Goal: Information Seeking & Learning: Learn about a topic

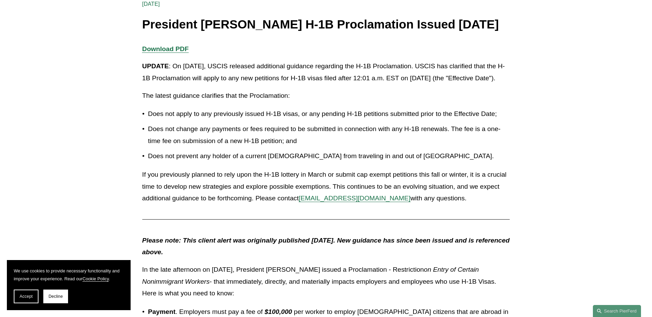
scroll to position [137, 0]
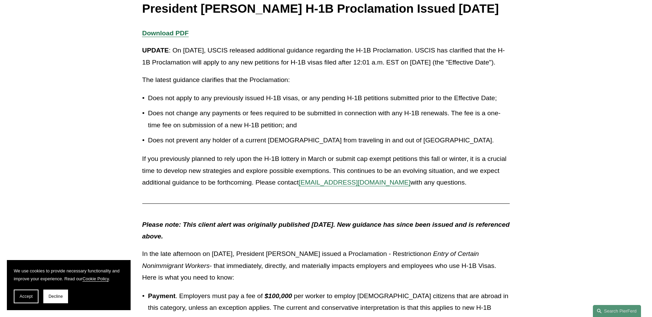
click at [181, 189] on p "If you previously planned to rely upon the H-1B lottery in March or submit cap …" at bounding box center [326, 171] width 368 height 36
click at [457, 68] on p "UPDATE : On [DATE], USCIS released additional guidance regarding the H-1B Procl…" at bounding box center [326, 57] width 368 height 24
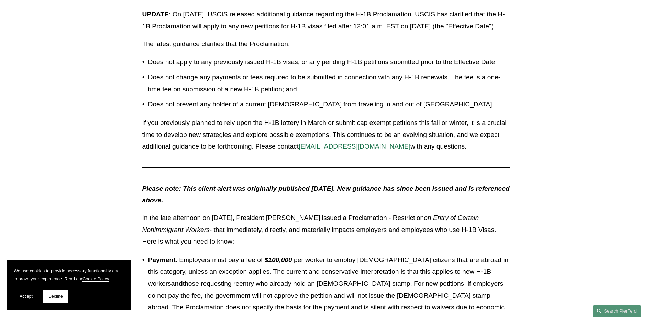
scroll to position [86, 0]
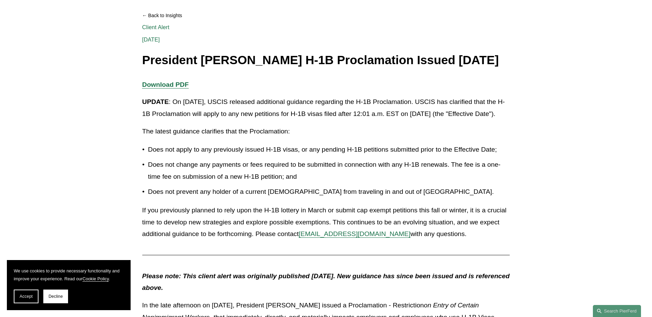
drag, startPoint x: 397, startPoint y: 102, endPoint x: 176, endPoint y: 98, distance: 221.2
click at [176, 88] on strong "Download PDF" at bounding box center [165, 84] width 46 height 7
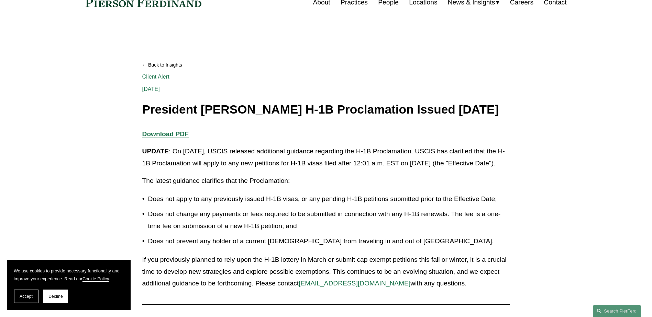
scroll to position [0, 0]
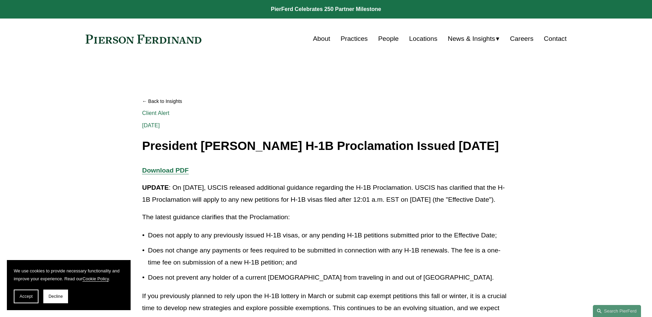
drag, startPoint x: 39, startPoint y: 149, endPoint x: 92, endPoint y: 54, distance: 108.7
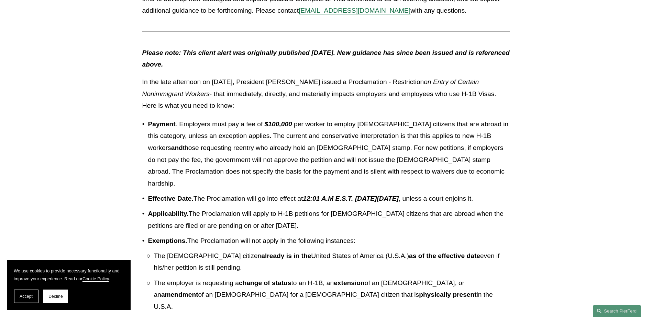
scroll to position [412, 0]
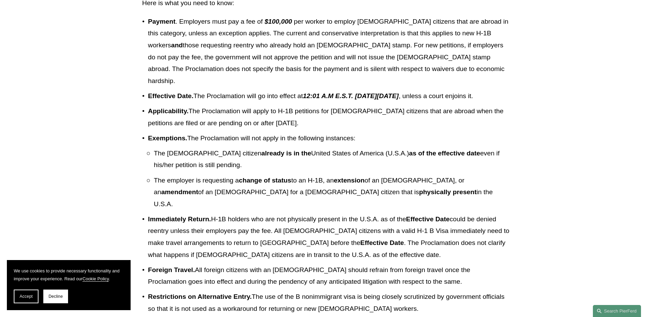
drag, startPoint x: 229, startPoint y: 59, endPoint x: 233, endPoint y: 56, distance: 5.6
click at [228, 59] on p "Payment . Employers must pay a fee of $100,000 per worker to employ foreign cit…" at bounding box center [329, 51] width 362 height 71
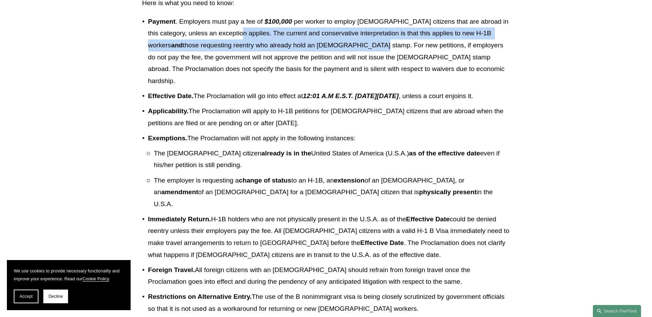
drag, startPoint x: 233, startPoint y: 56, endPoint x: 317, endPoint y: 68, distance: 84.7
click at [317, 68] on p "Payment . Employers must pay a fee of $100,000 per worker to employ foreign cit…" at bounding box center [329, 51] width 362 height 71
copy p "The current and conservative interpretation is that this applies to new H-1B wo…"
click at [227, 129] on p "Applicability. The Proclamation will apply to H-1B petitions for foreign citize…" at bounding box center [329, 117] width 362 height 24
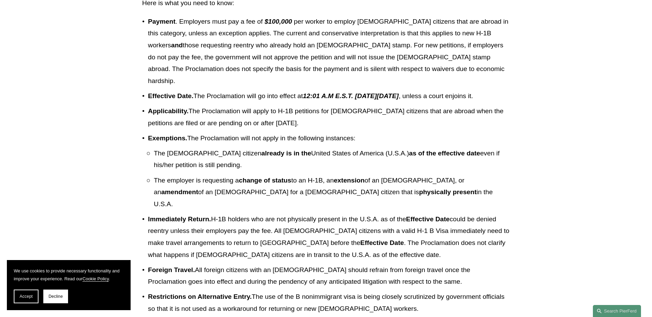
drag, startPoint x: 148, startPoint y: 136, endPoint x: 297, endPoint y: 149, distance: 149.6
click at [297, 129] on p "Applicability. The Proclamation will apply to H-1B petitions for foreign citize…" at bounding box center [329, 117] width 362 height 24
copy p "Applicability. The Proclamation will apply to H-1B petitions for foreign citize…"
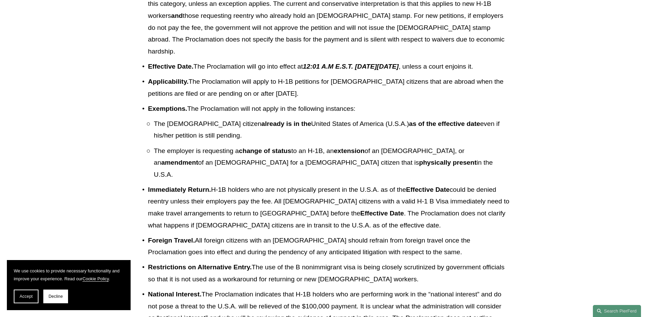
scroll to position [515, 0]
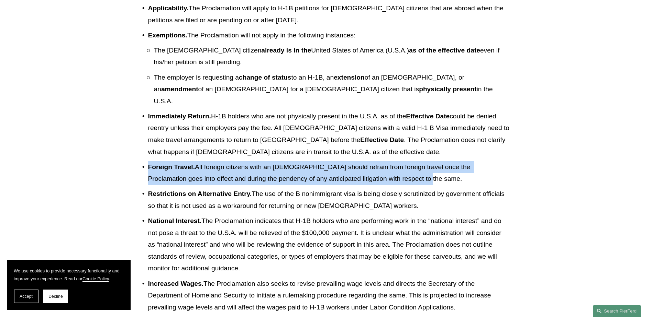
drag, startPoint x: 401, startPoint y: 191, endPoint x: 148, endPoint y: 180, distance: 252.7
click at [148, 180] on p "Foreign Travel. All foreign citizens with an H-1B Visa should refrain from fore…" at bounding box center [329, 173] width 362 height 24
copy p "Foreign Travel. All foreign citizens with an H-1B Visa should refrain from fore…"
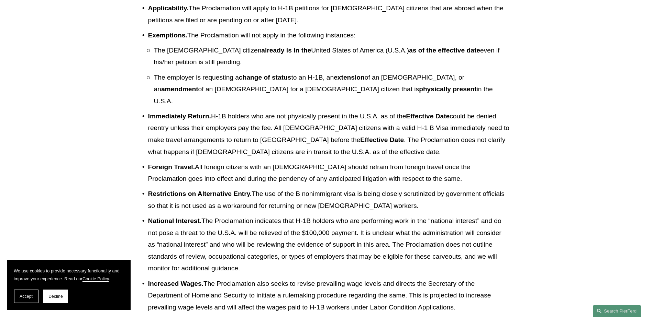
click at [216, 198] on strong "Restrictions on Alternative Entry." at bounding box center [200, 193] width 104 height 7
click at [212, 212] on p "Restrictions on Alternative Entry. The use of the B nonimmigrant visa is being …" at bounding box center [329, 200] width 362 height 24
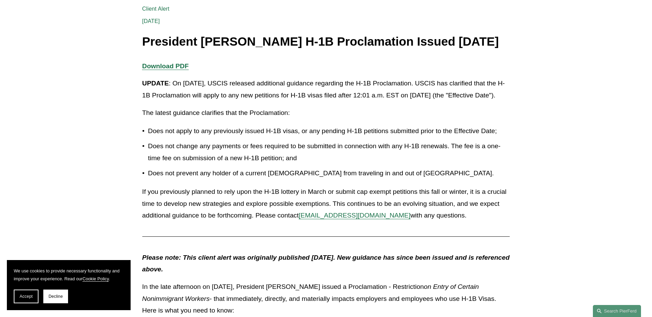
scroll to position [137, 0]
